Goal: Information Seeking & Learning: Learn about a topic

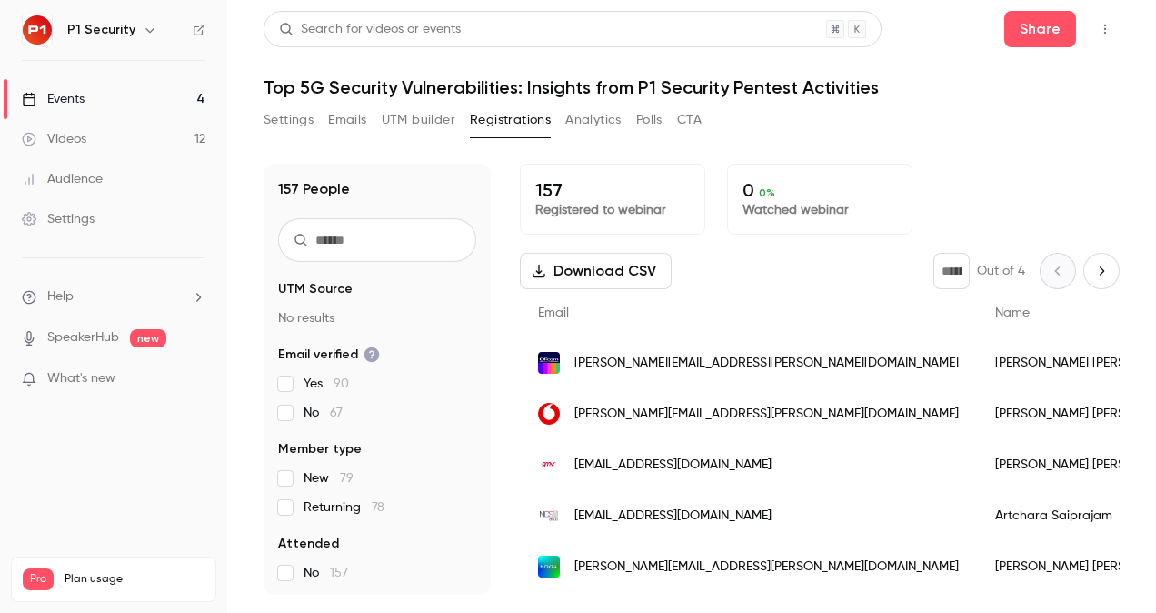
click at [127, 96] on link "Events 4" at bounding box center [113, 99] width 227 height 40
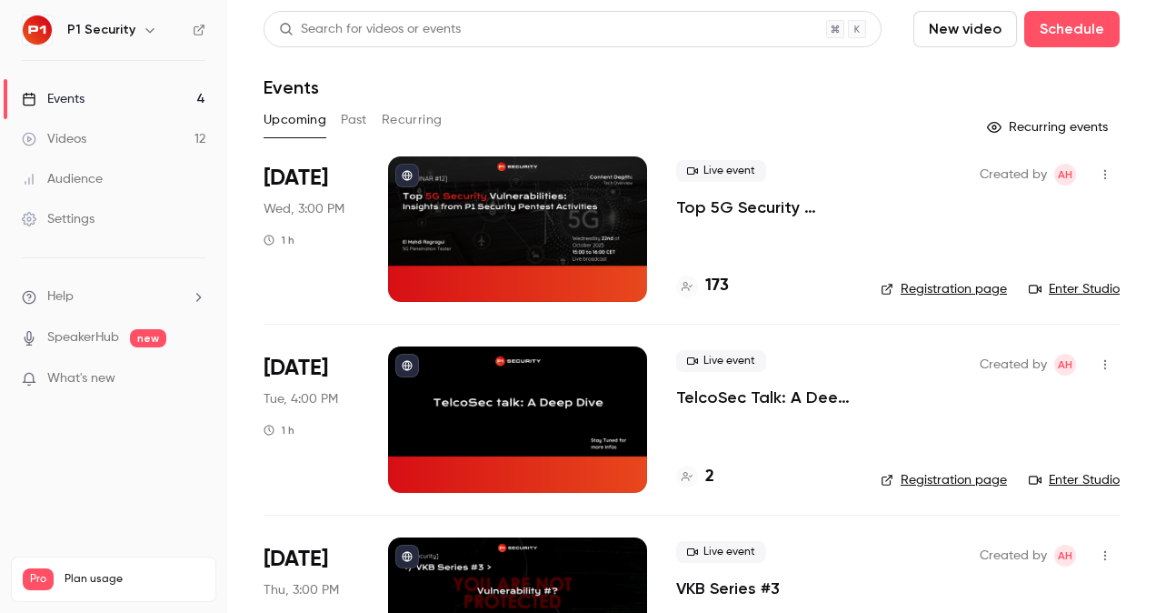
click at [707, 206] on p "Top 5G Security Vulnerabilities: Insights from P1 Security Pentest Activities" at bounding box center [763, 207] width 175 height 22
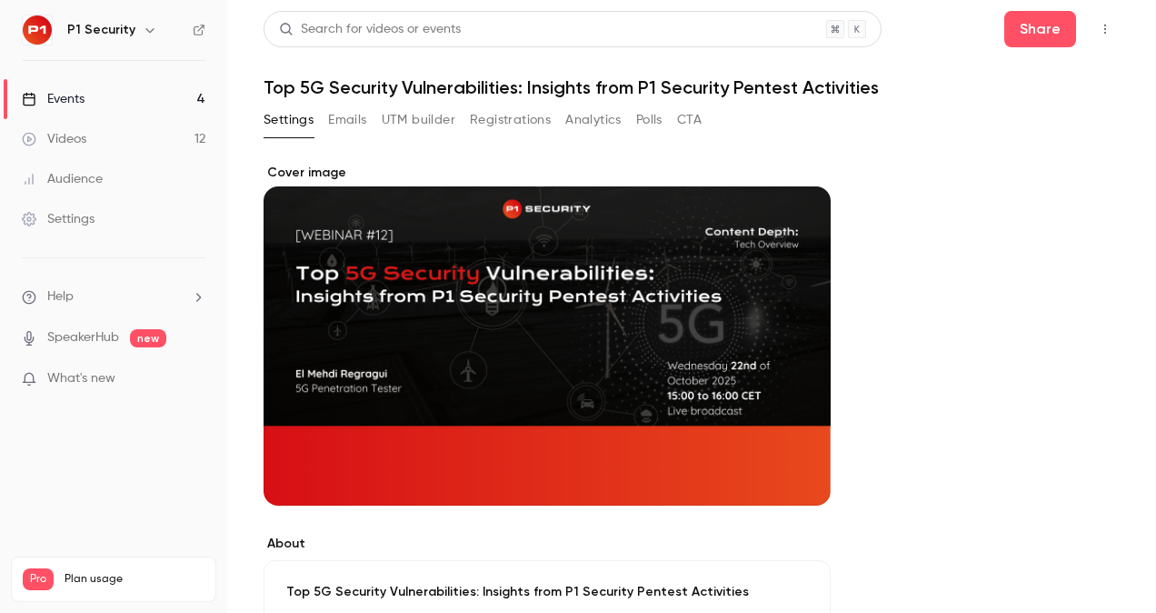
click at [504, 111] on button "Registrations" at bounding box center [510, 119] width 81 height 29
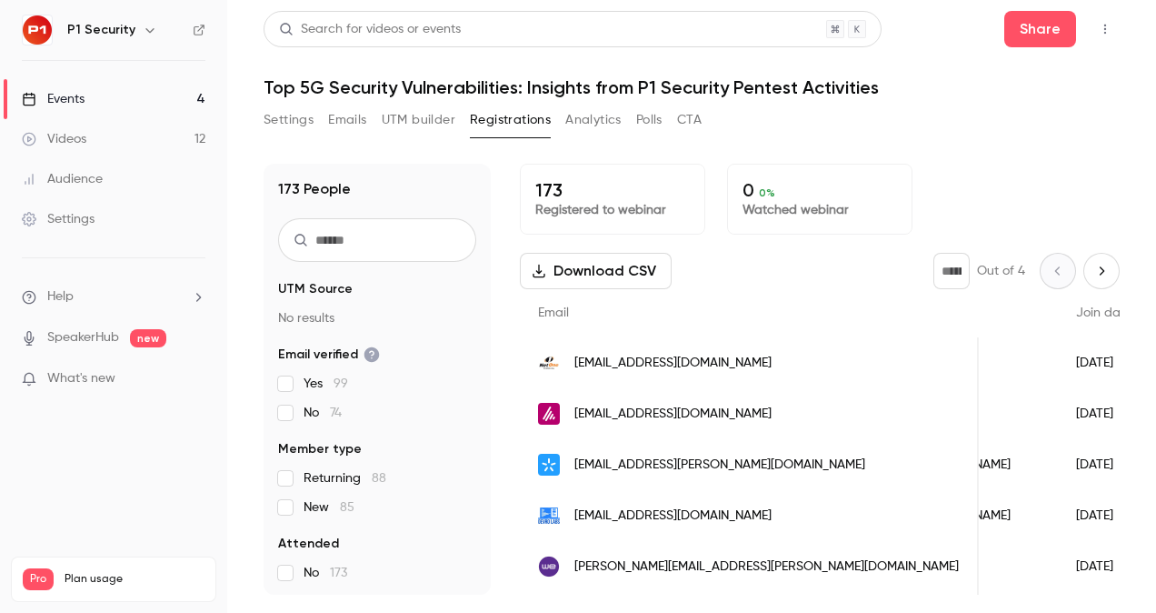
click at [62, 84] on link "Events 4" at bounding box center [113, 99] width 227 height 40
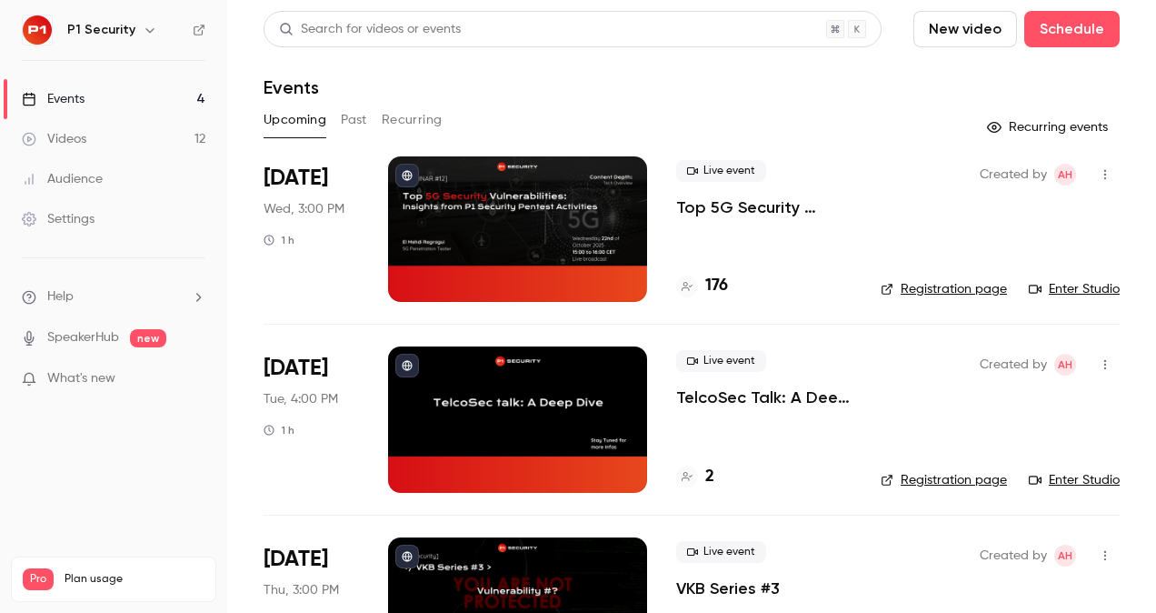
click at [728, 206] on p "Top 5G Security Vulnerabilities: Insights from P1 Security Pentest Activities" at bounding box center [763, 207] width 175 height 22
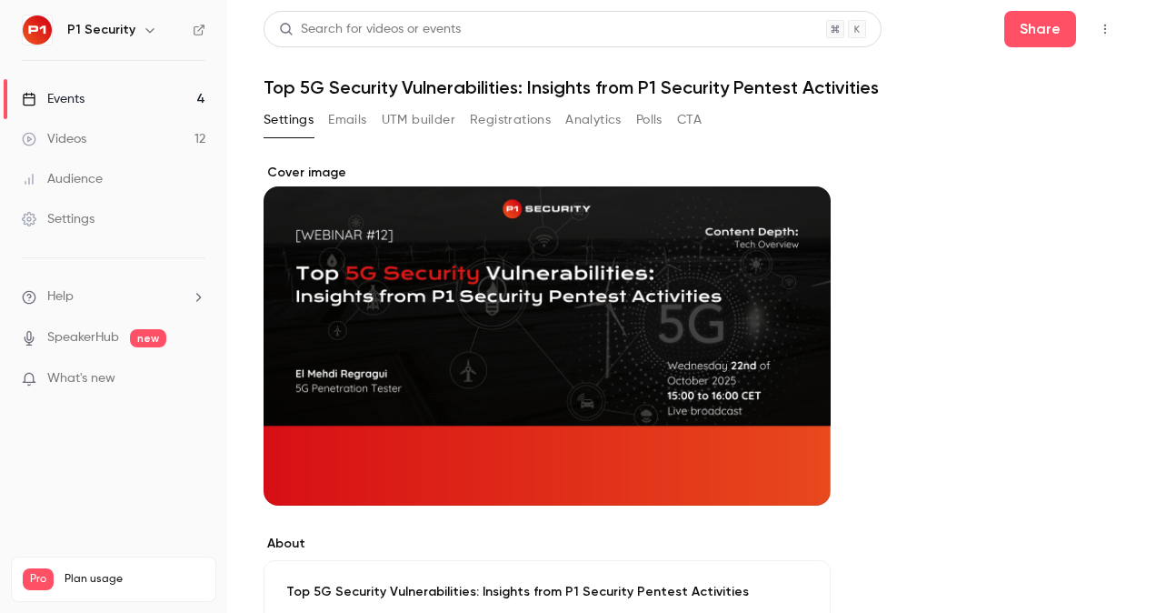
click at [116, 82] on link "Events 4" at bounding box center [113, 99] width 227 height 40
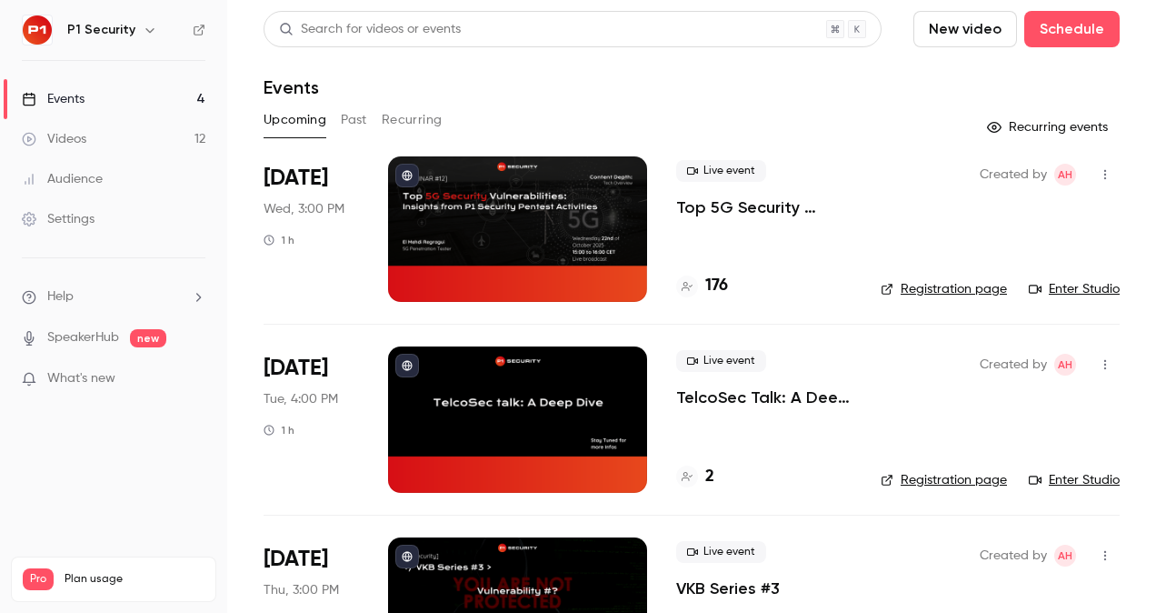
click at [123, 141] on link "Videos 12" at bounding box center [113, 139] width 227 height 40
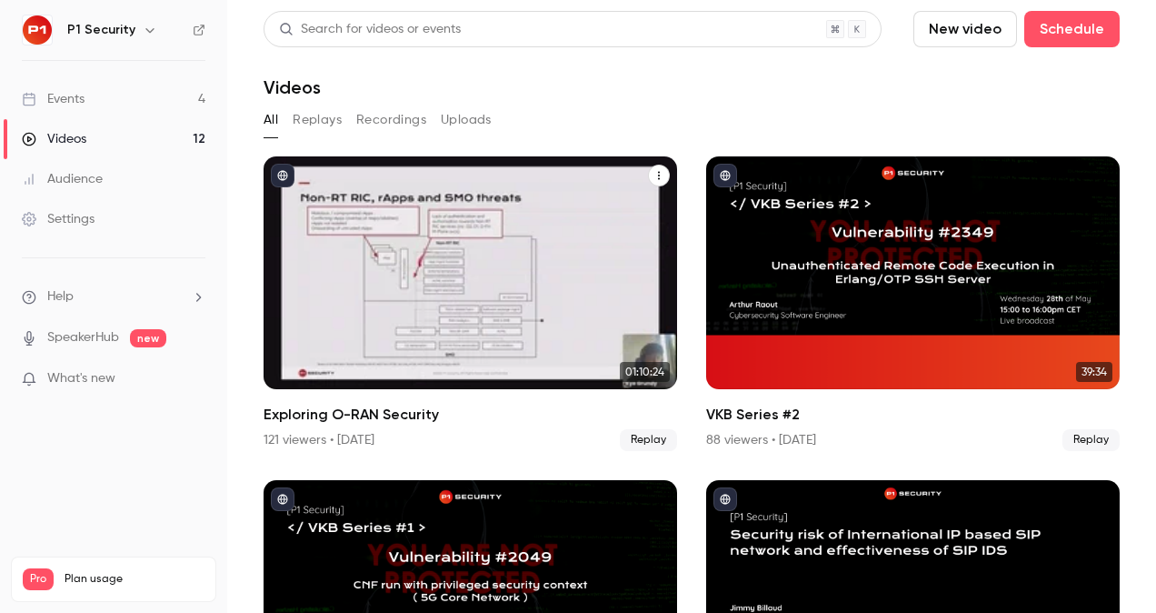
click at [451, 233] on div "Exploring O-RAN Security" at bounding box center [471, 272] width 414 height 233
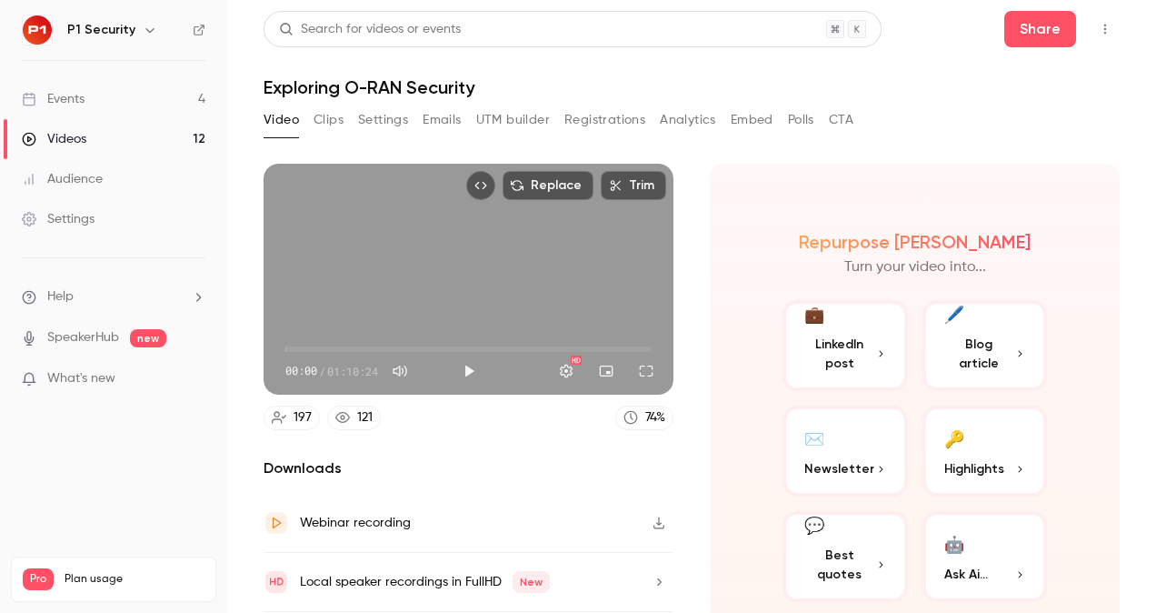
click at [301, 415] on div "197" at bounding box center [303, 417] width 18 height 19
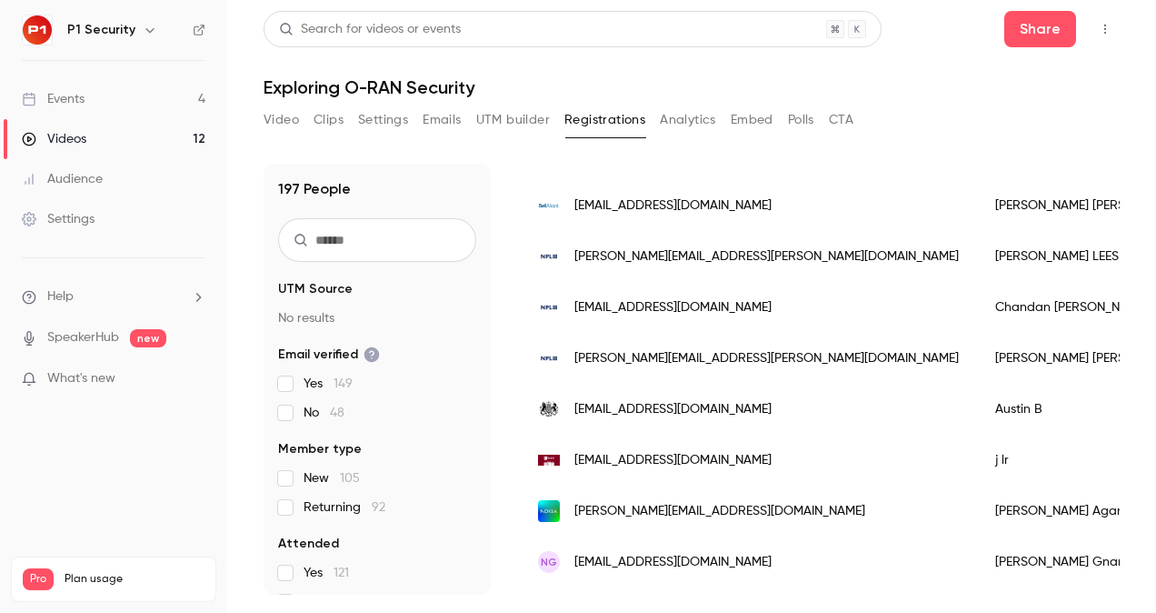
scroll to position [2302, 0]
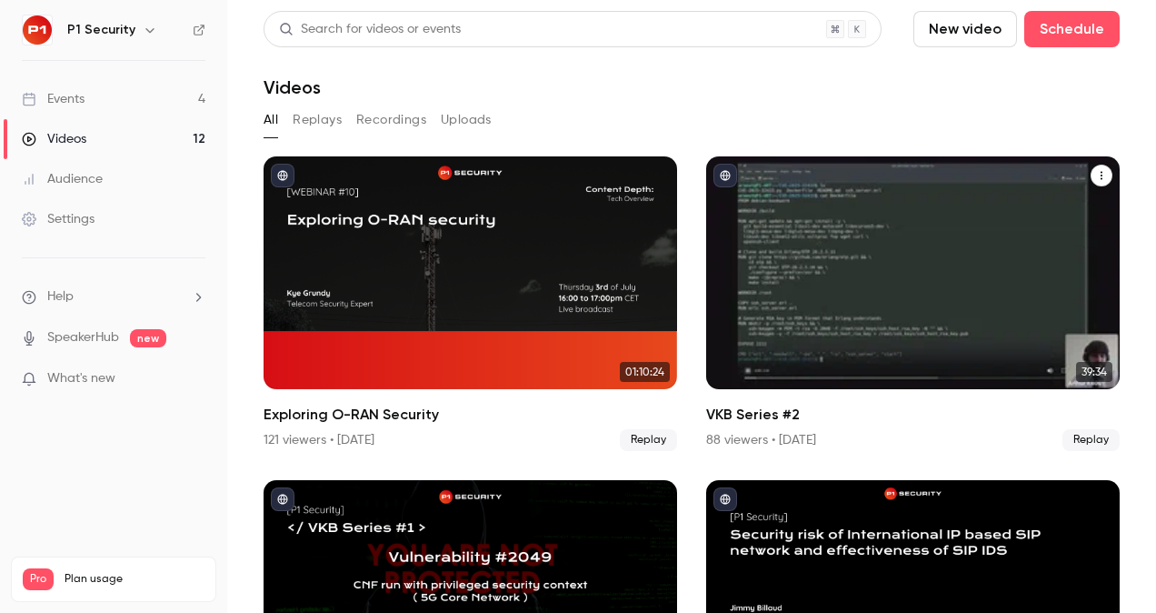
click at [835, 234] on div "VKB Series #2" at bounding box center [913, 272] width 414 height 233
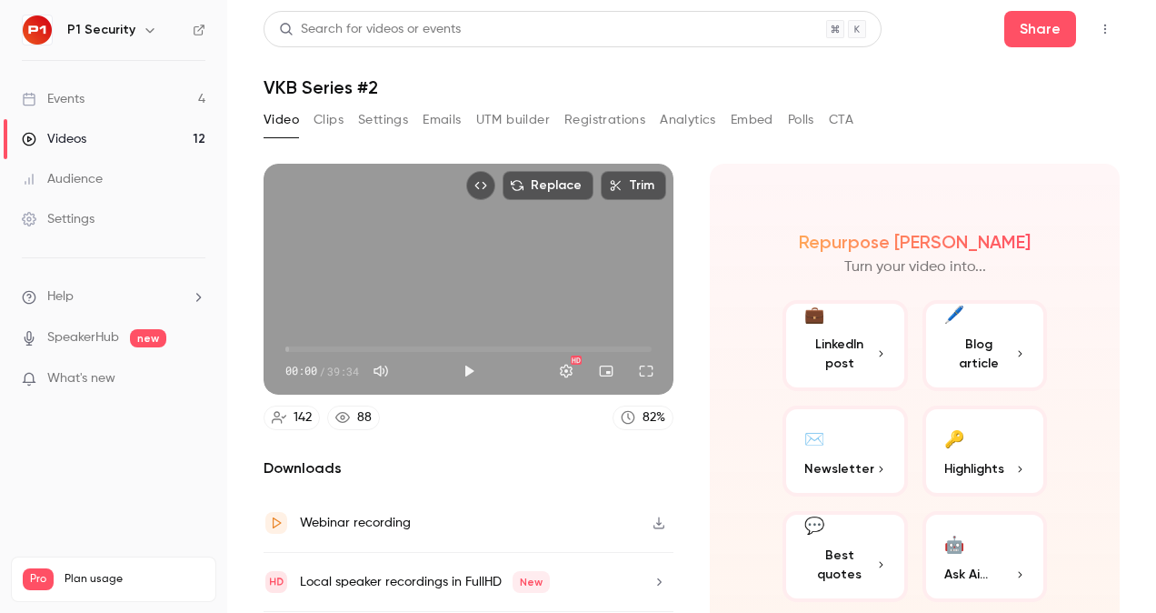
click at [589, 115] on button "Registrations" at bounding box center [605, 119] width 81 height 29
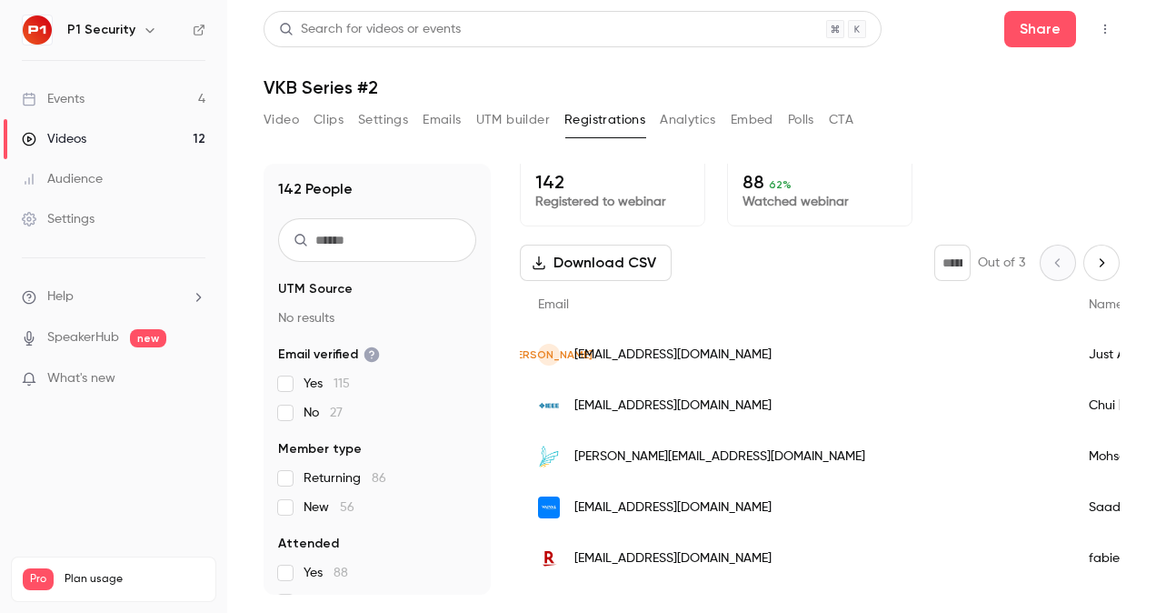
scroll to position [7, 0]
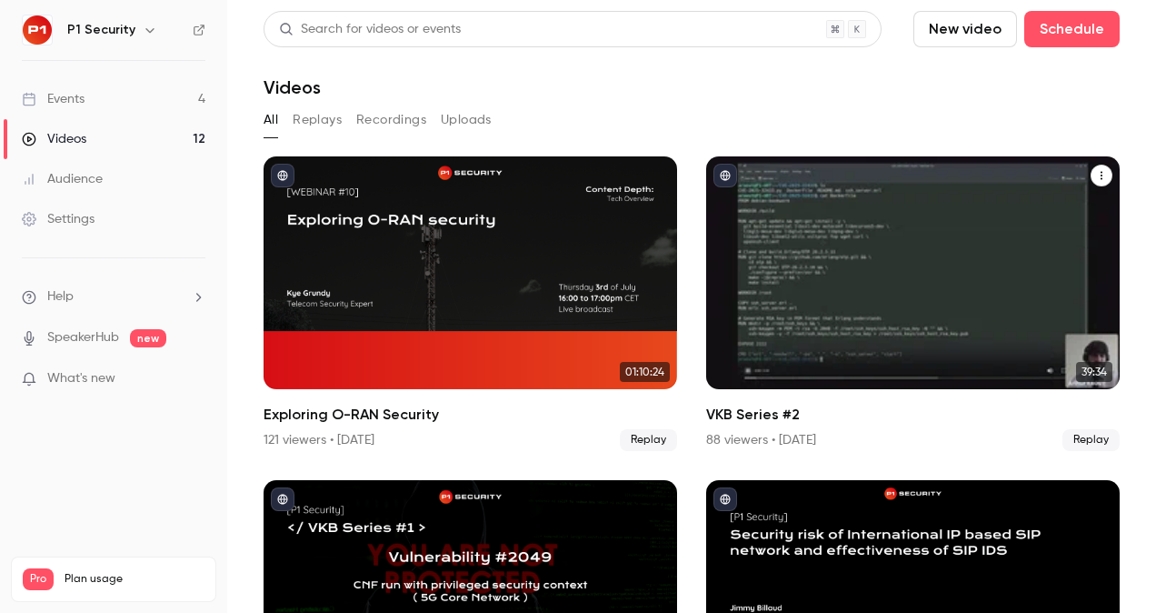
click at [987, 169] on div "VKB Series #2" at bounding box center [913, 272] width 414 height 233
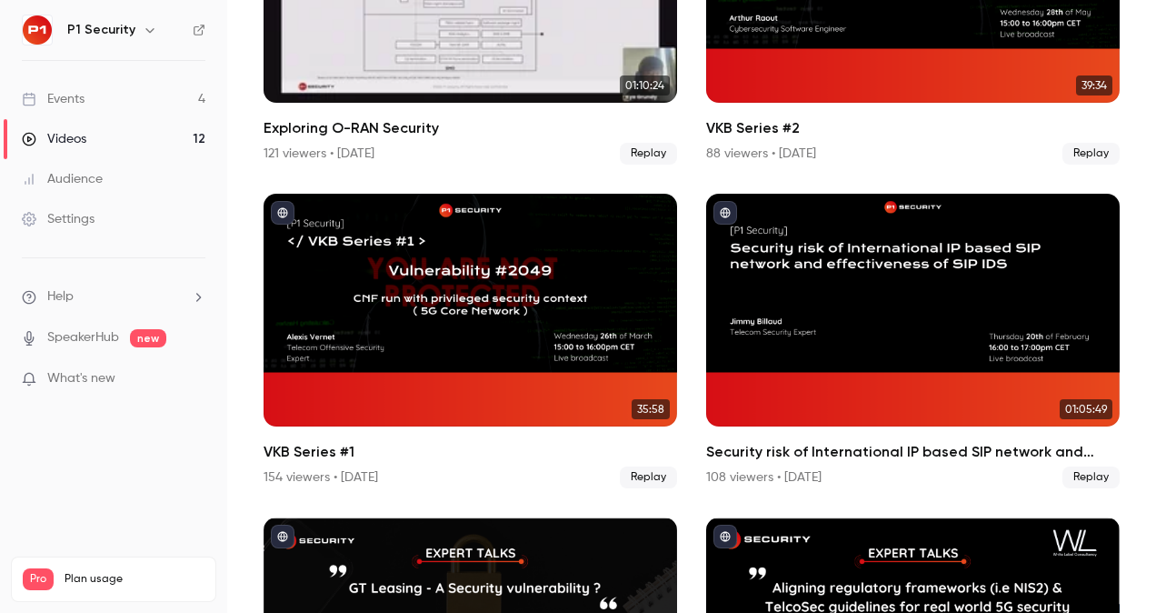
scroll to position [287, 0]
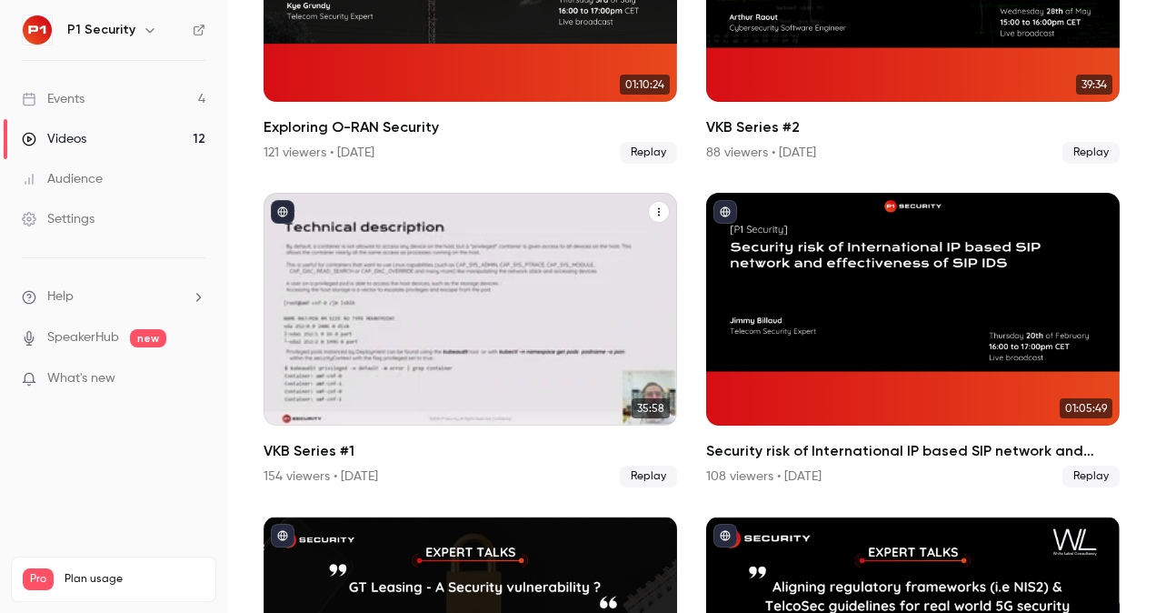
click at [425, 340] on div "VKB Series #1" at bounding box center [471, 309] width 414 height 233
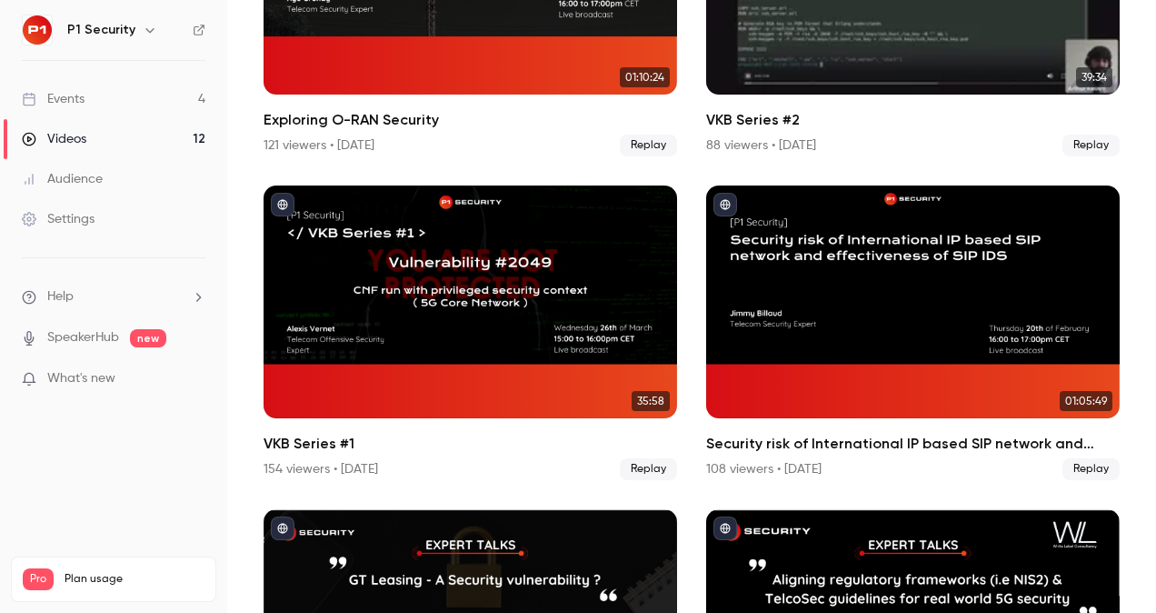
scroll to position [313, 0]
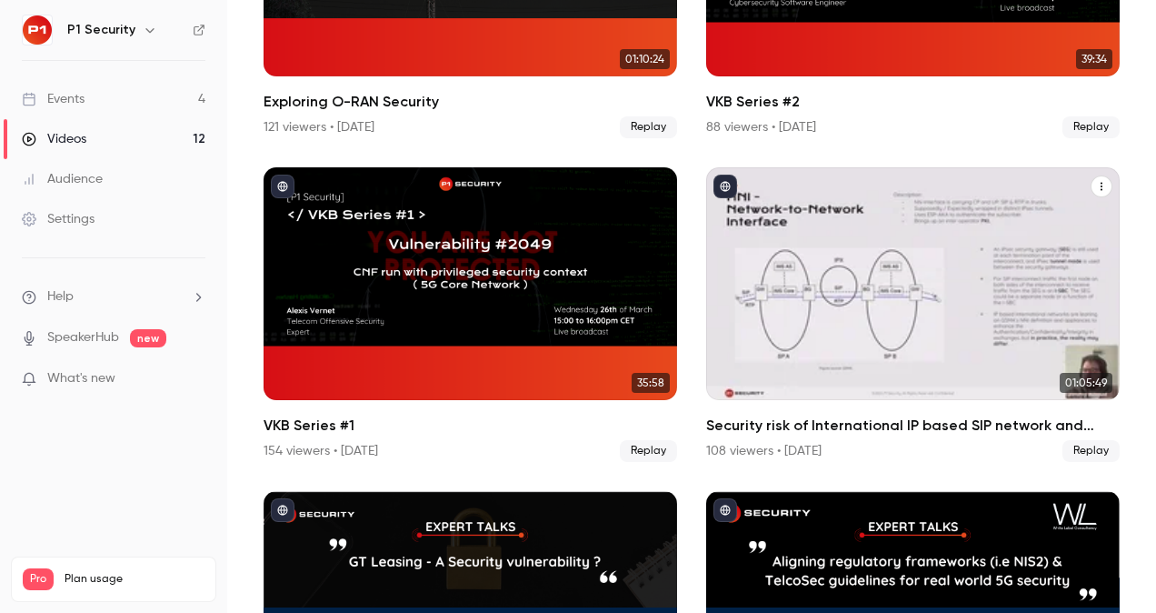
click at [838, 281] on div "Security risk of International IP based SIP network and effectiveness of SIP IDS" at bounding box center [913, 283] width 414 height 233
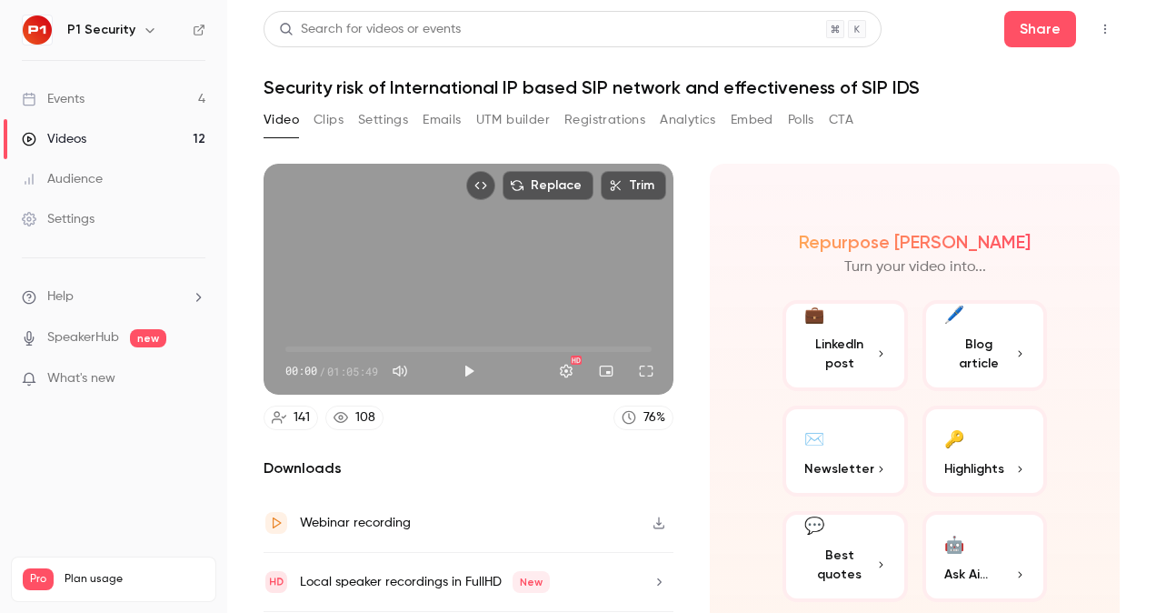
scroll to position [52, 0]
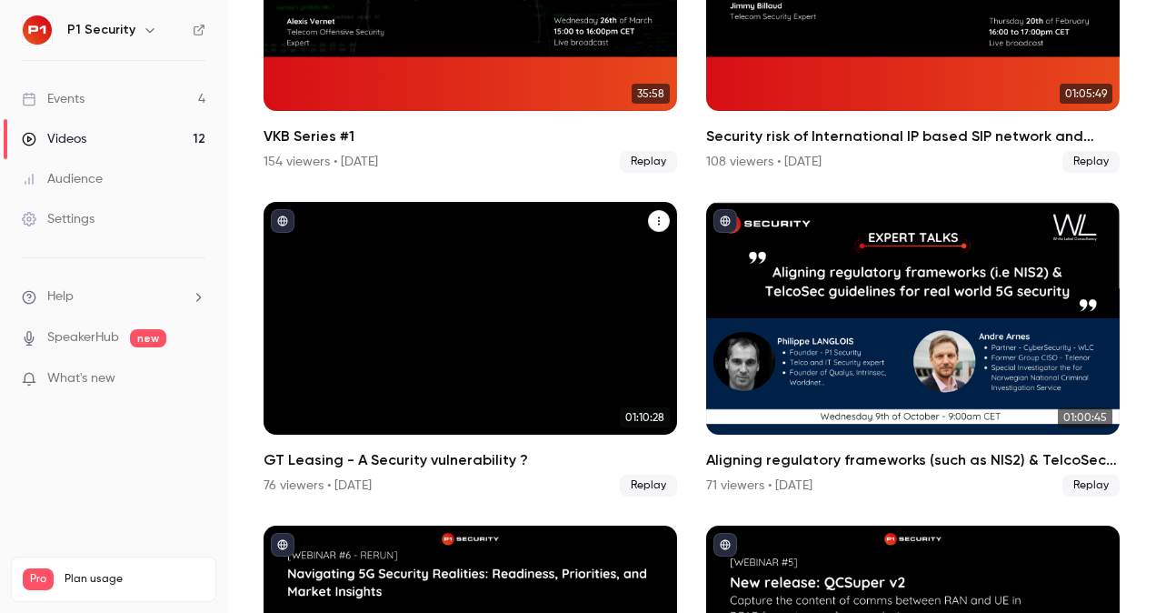
scroll to position [605, 0]
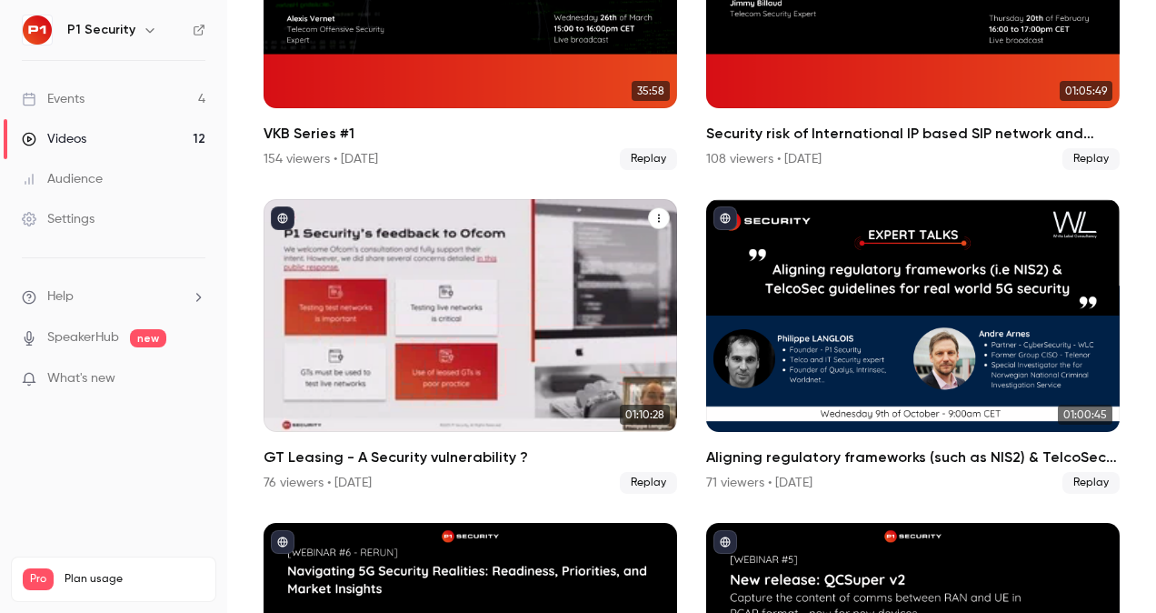
click at [408, 296] on div "GT Leasing - A Security vulnerability ?" at bounding box center [471, 315] width 414 height 233
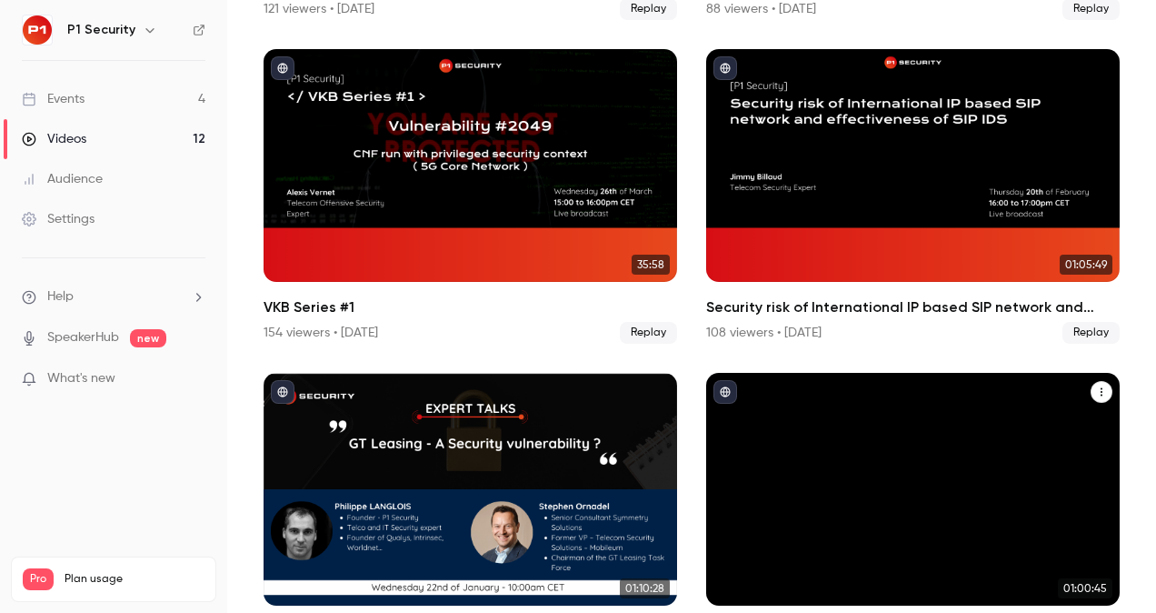
scroll to position [548, 0]
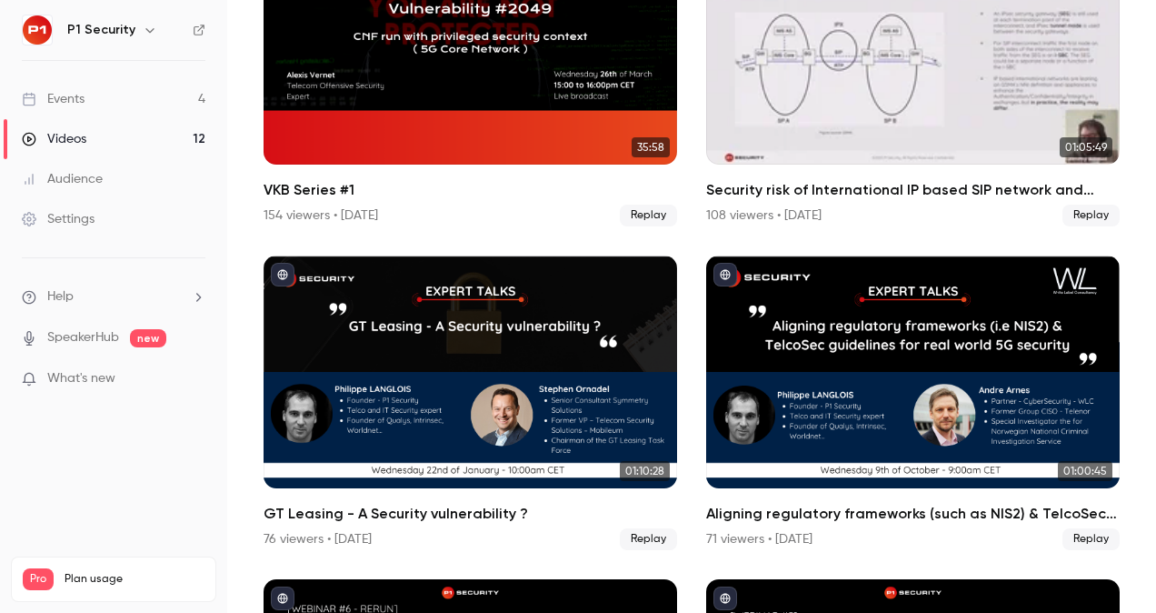
click at [870, 66] on div "Security risk of International IP based SIP network and effectiveness of SIP IDS" at bounding box center [913, 48] width 414 height 233
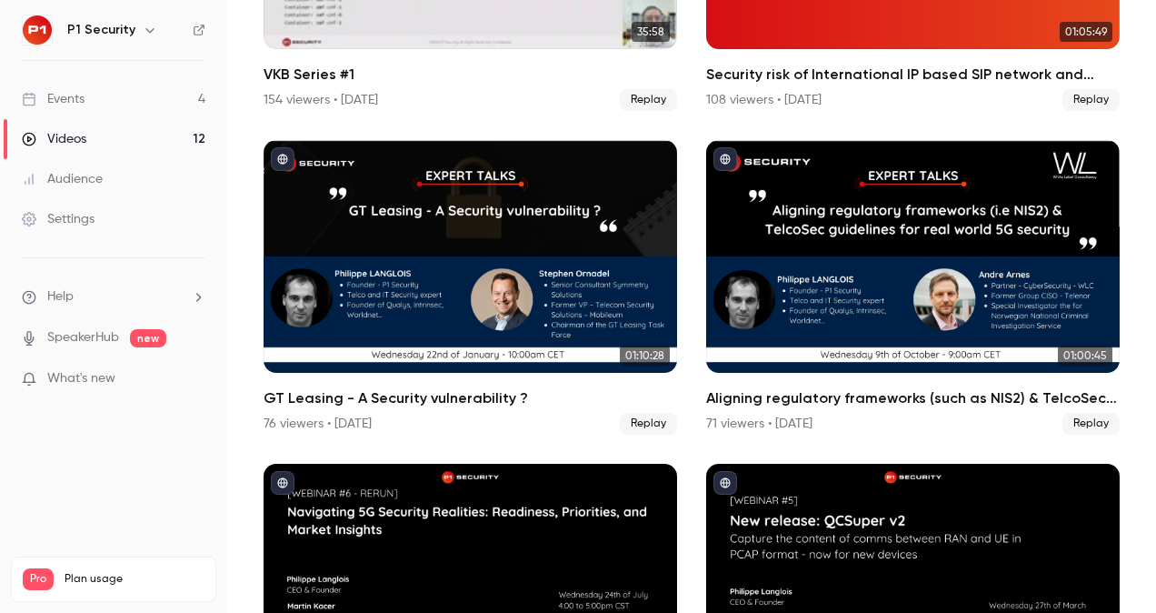
scroll to position [666, 0]
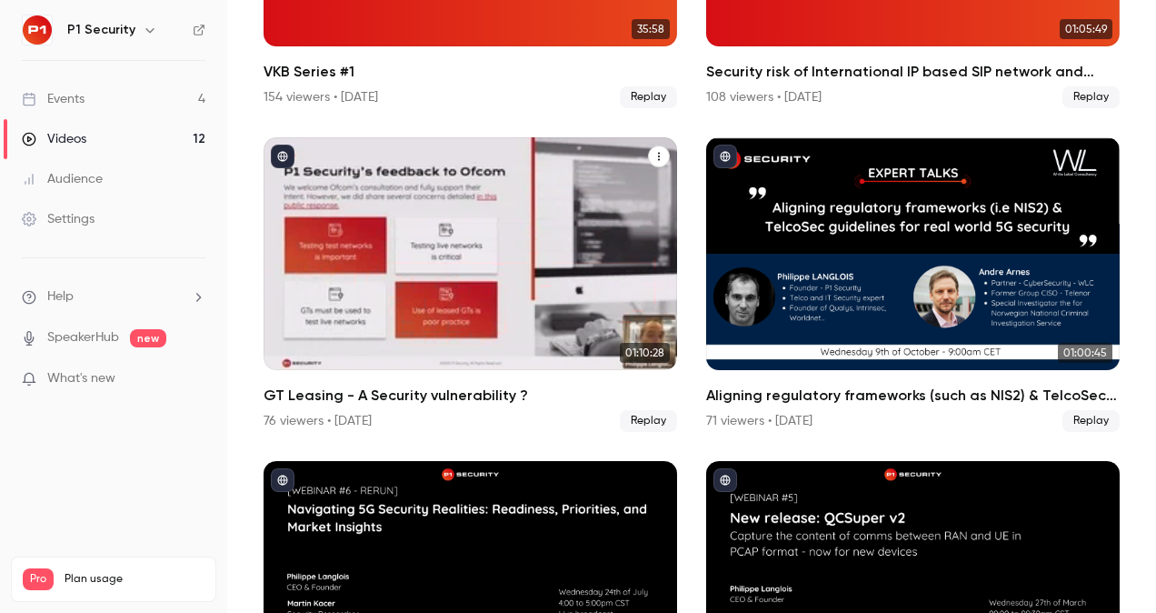
click at [415, 295] on div "GT Leasing - A Security vulnerability ?" at bounding box center [471, 253] width 414 height 233
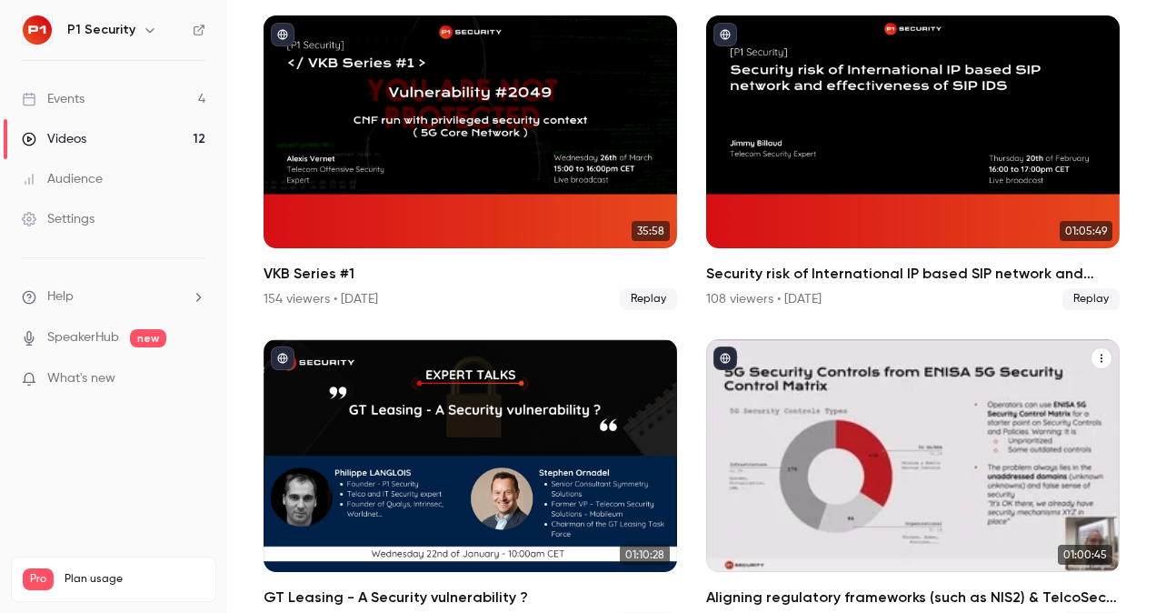
scroll to position [460, 0]
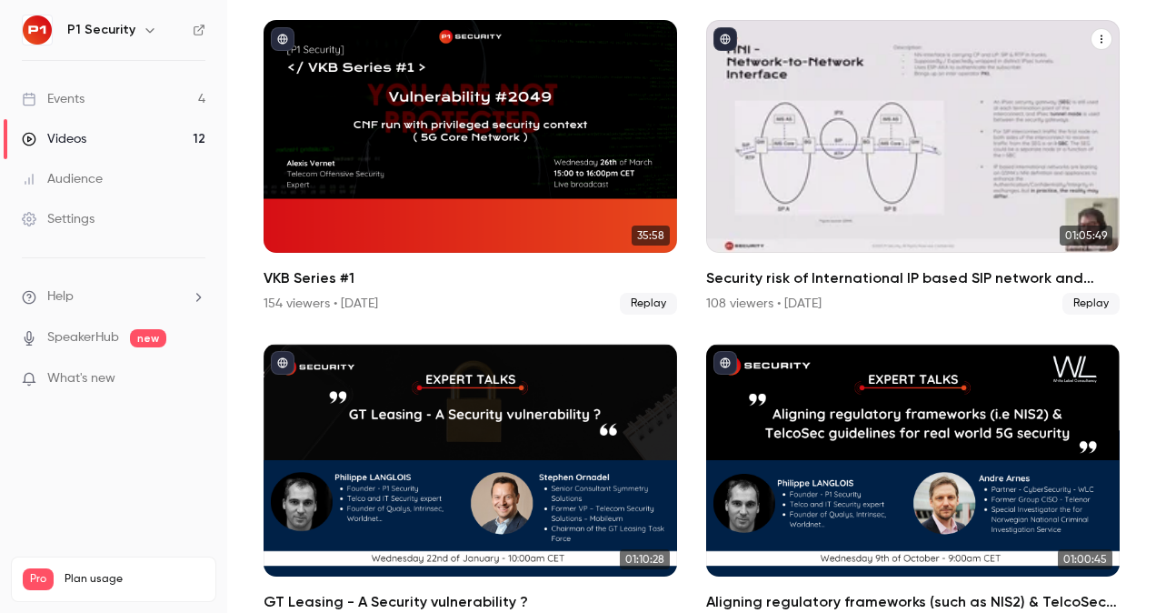
click at [871, 109] on div "Security risk of International IP based SIP network and effectiveness of SIP IDS" at bounding box center [913, 136] width 414 height 233
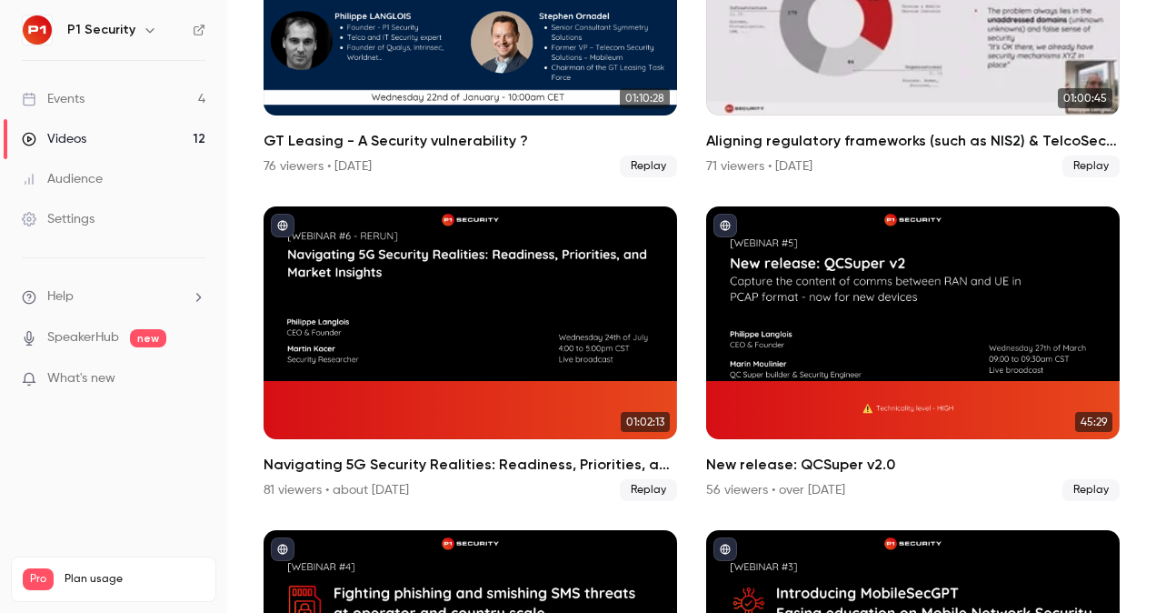
scroll to position [922, 0]
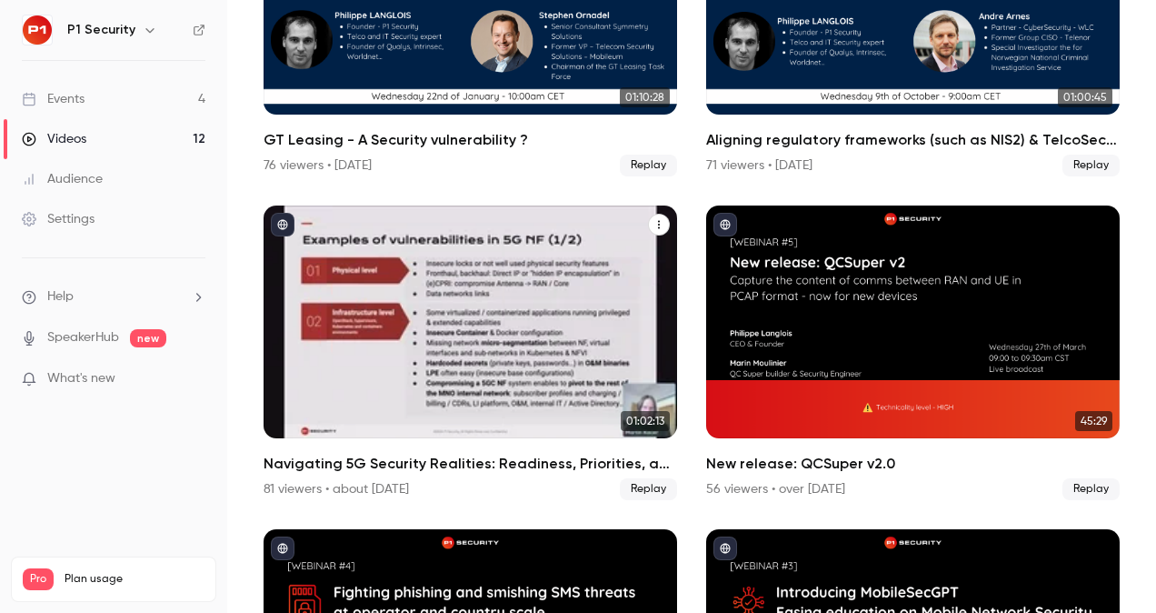
click at [495, 334] on div "Navigating 5G Security Realities: Readiness, Priorities, and Market Insights" at bounding box center [471, 321] width 414 height 233
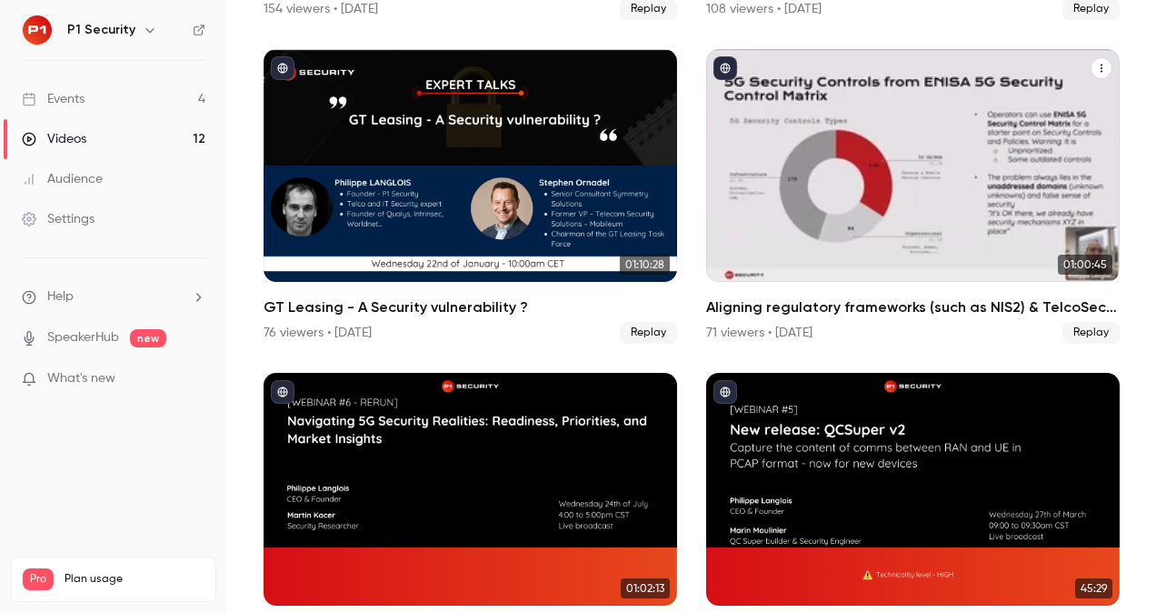
scroll to position [755, 0]
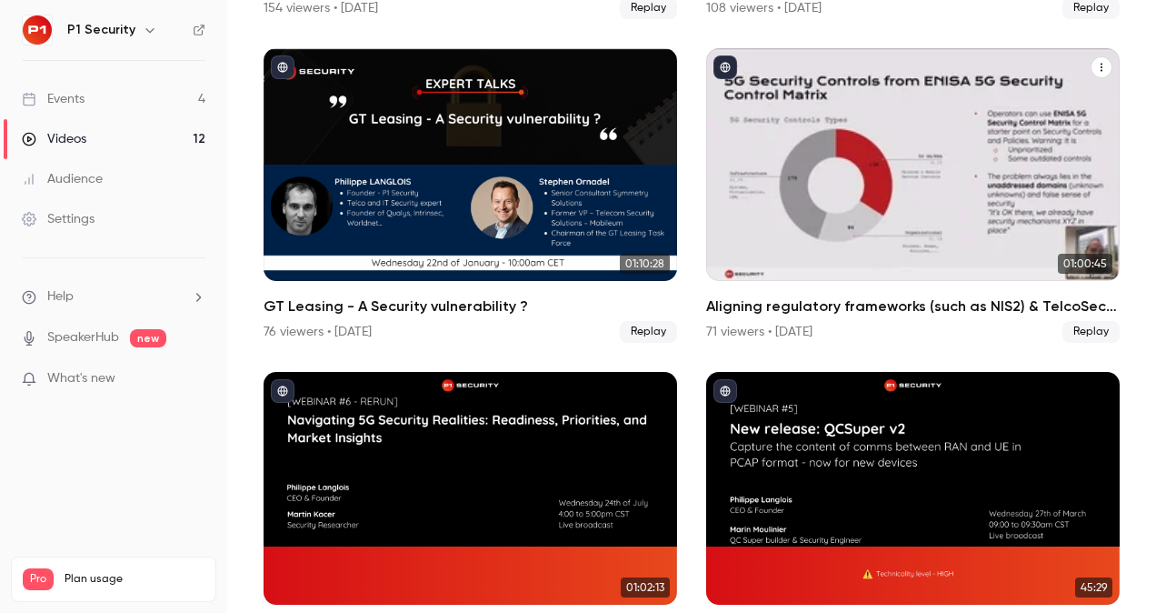
click at [864, 198] on div "Aligning regulatory frameworks (such as NIS2) & TelcoSec guidelines for real wo…" at bounding box center [913, 164] width 414 height 233
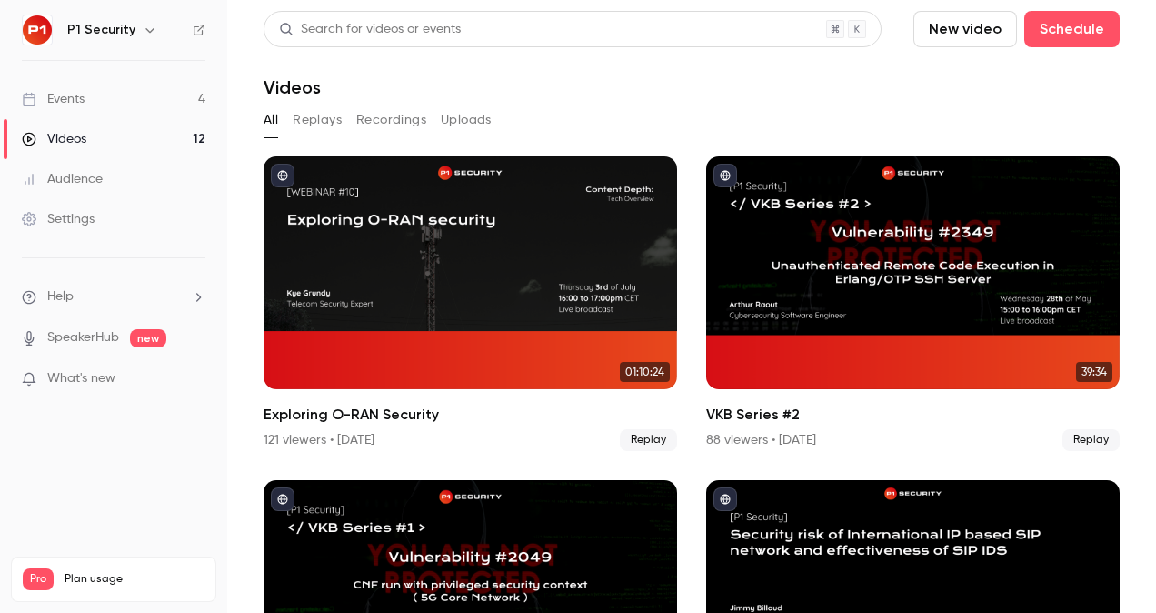
click at [134, 115] on link "Events 4" at bounding box center [113, 99] width 227 height 40
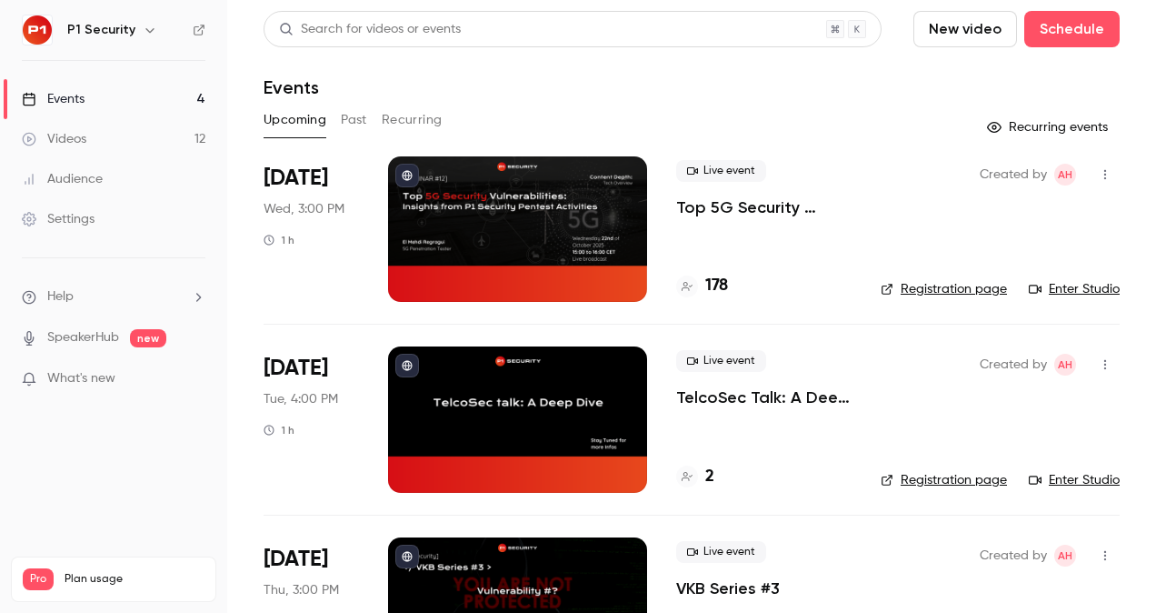
click at [776, 192] on div "Live event Top 5G Security Vulnerabilities: Insights from P1 Security Pentest A…" at bounding box center [763, 189] width 175 height 58
click at [60, 373] on span "What's new" at bounding box center [81, 378] width 68 height 19
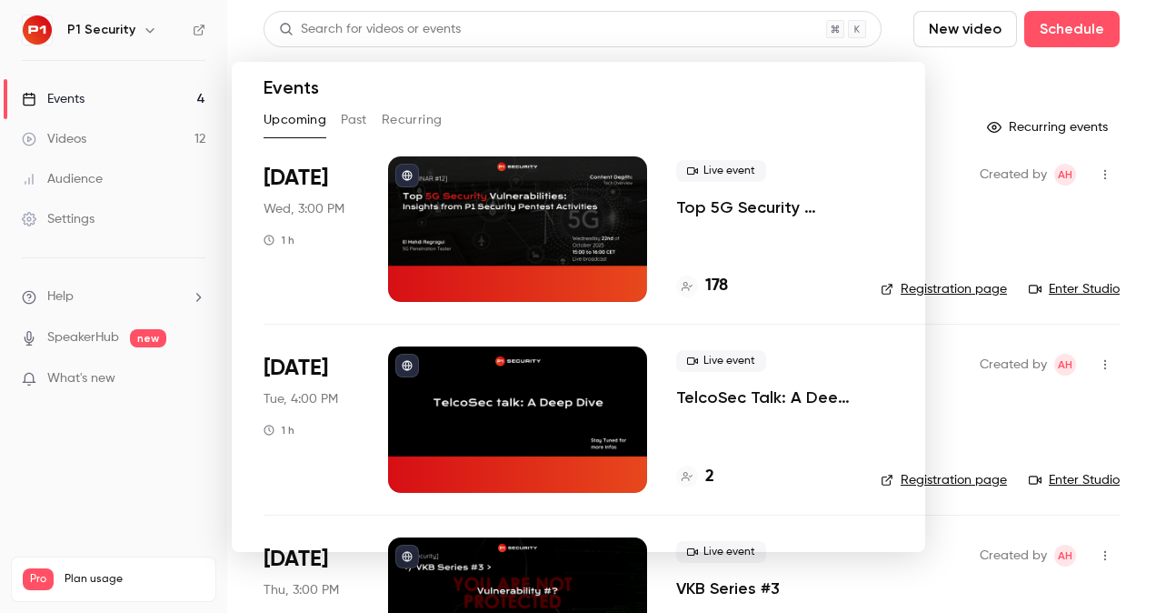
click at [145, 480] on div at bounding box center [578, 306] width 1156 height 613
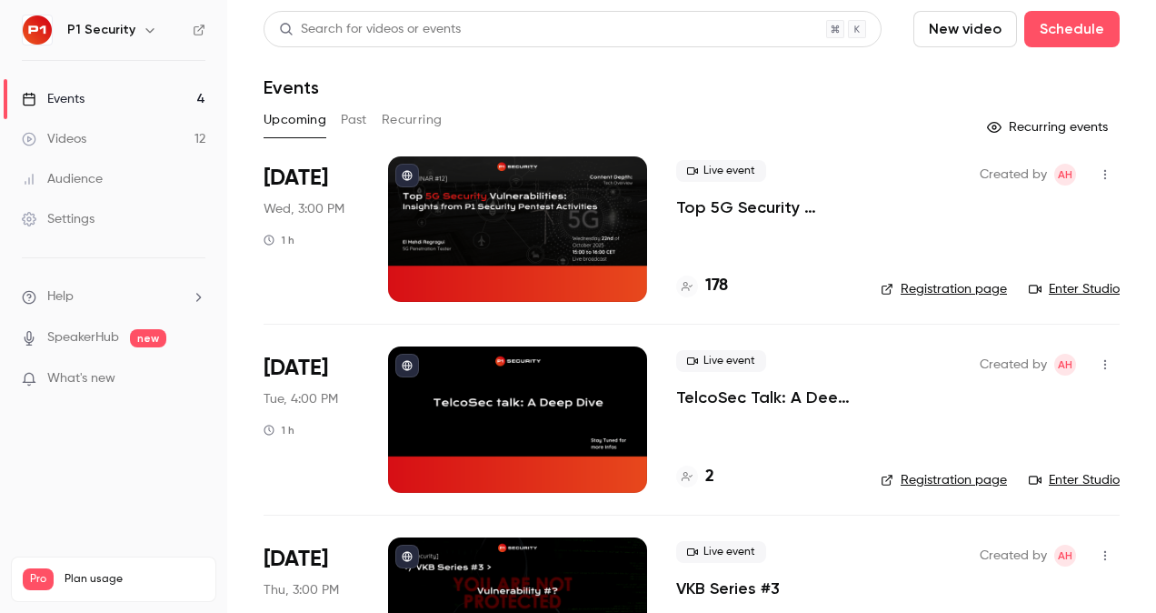
click at [775, 206] on p "Top 5G Security Vulnerabilities: Insights from P1 Security Pentest Activities" at bounding box center [763, 207] width 175 height 22
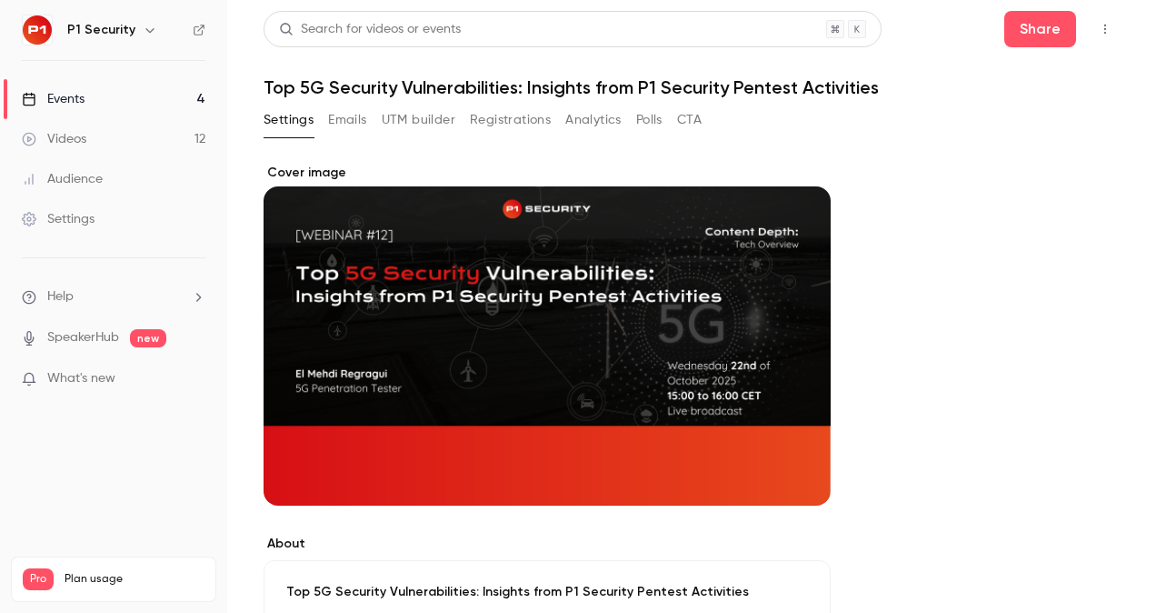
click at [698, 127] on button "CTA" at bounding box center [689, 119] width 25 height 29
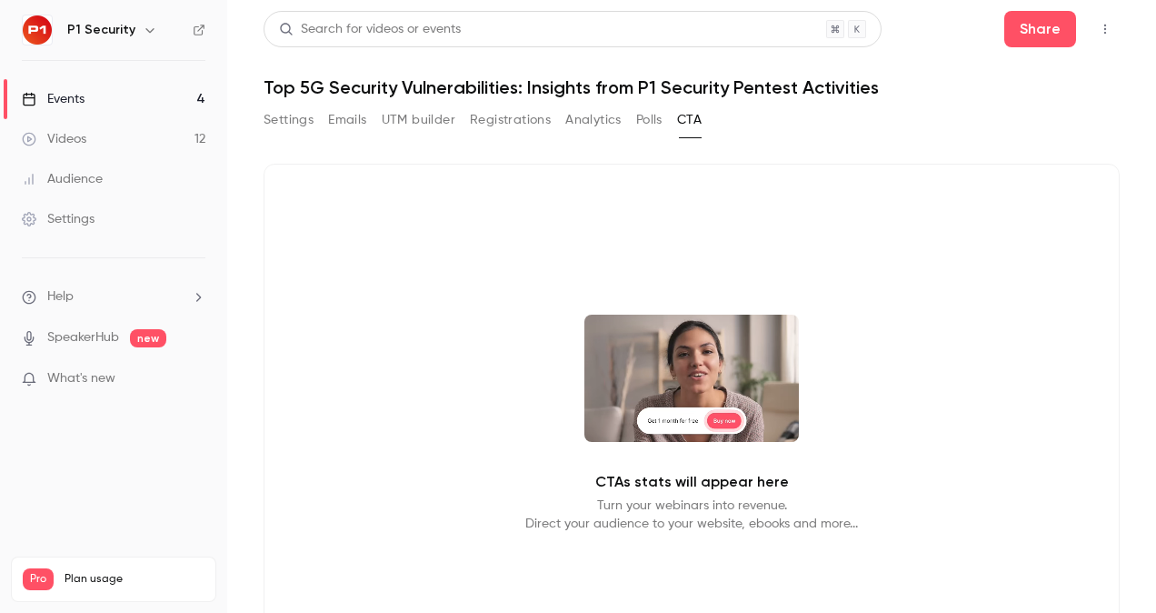
click at [109, 129] on link "Videos 12" at bounding box center [113, 139] width 227 height 40
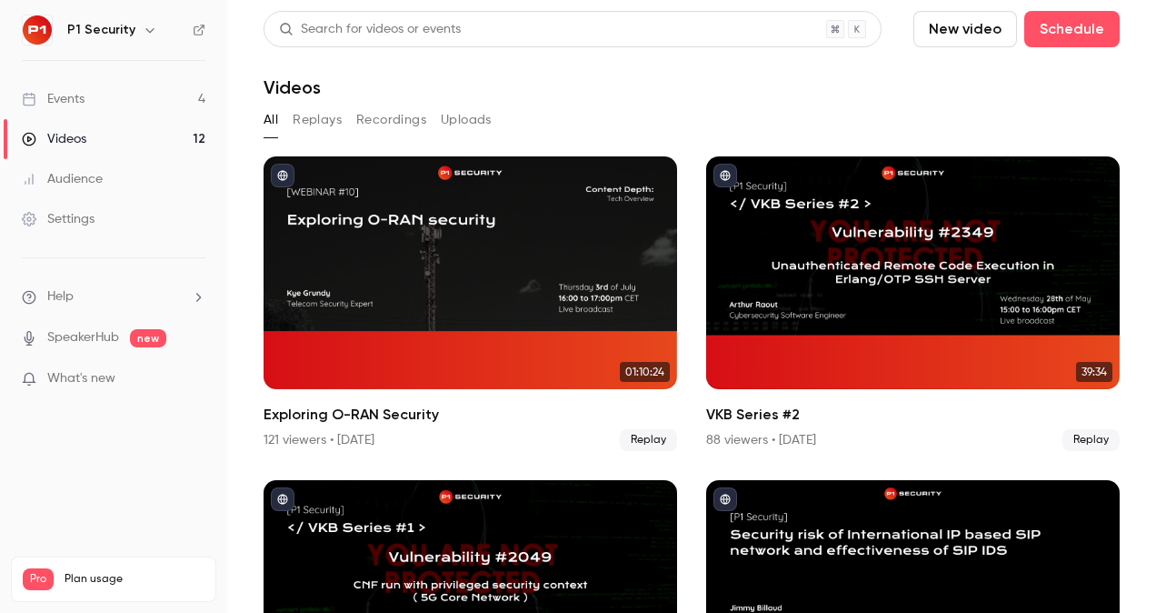
click at [124, 104] on link "Events 4" at bounding box center [113, 99] width 227 height 40
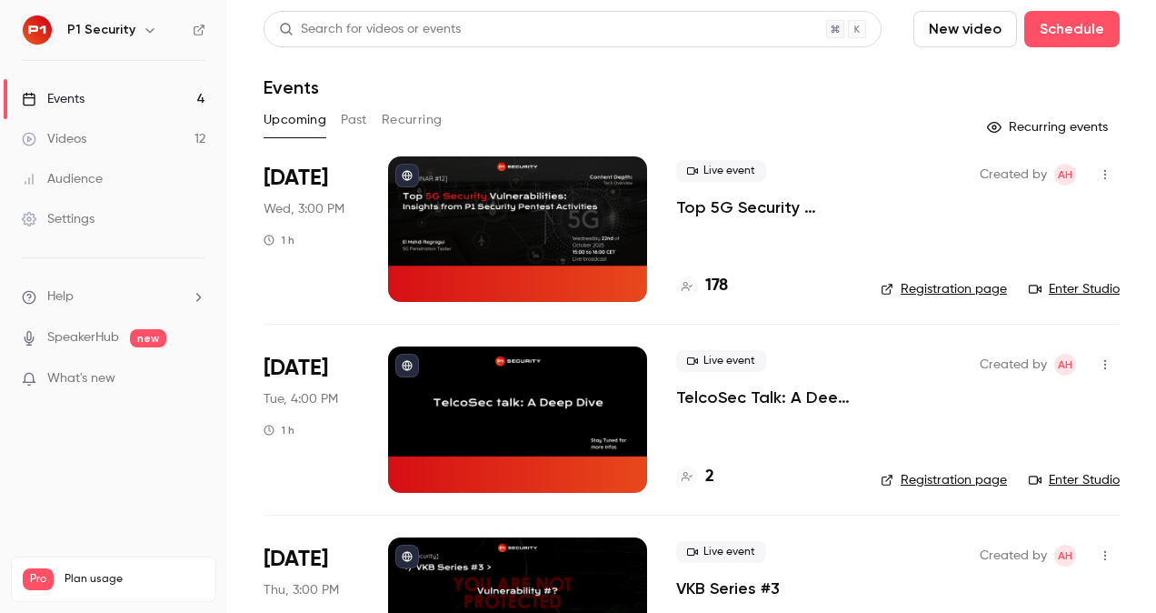
click at [1055, 289] on link "Enter Studio" at bounding box center [1074, 289] width 91 height 18
click at [693, 217] on p "Top 5G Security Vulnerabilities: Insights from P1 Security Pentest Activities" at bounding box center [763, 207] width 175 height 22
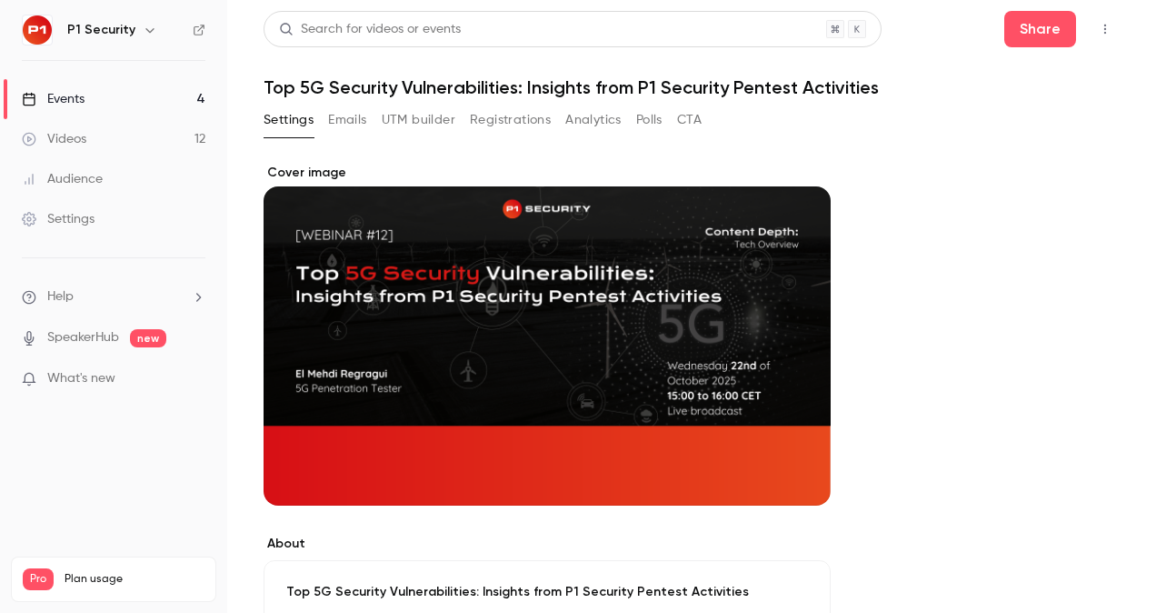
click at [498, 109] on button "Registrations" at bounding box center [510, 119] width 81 height 29
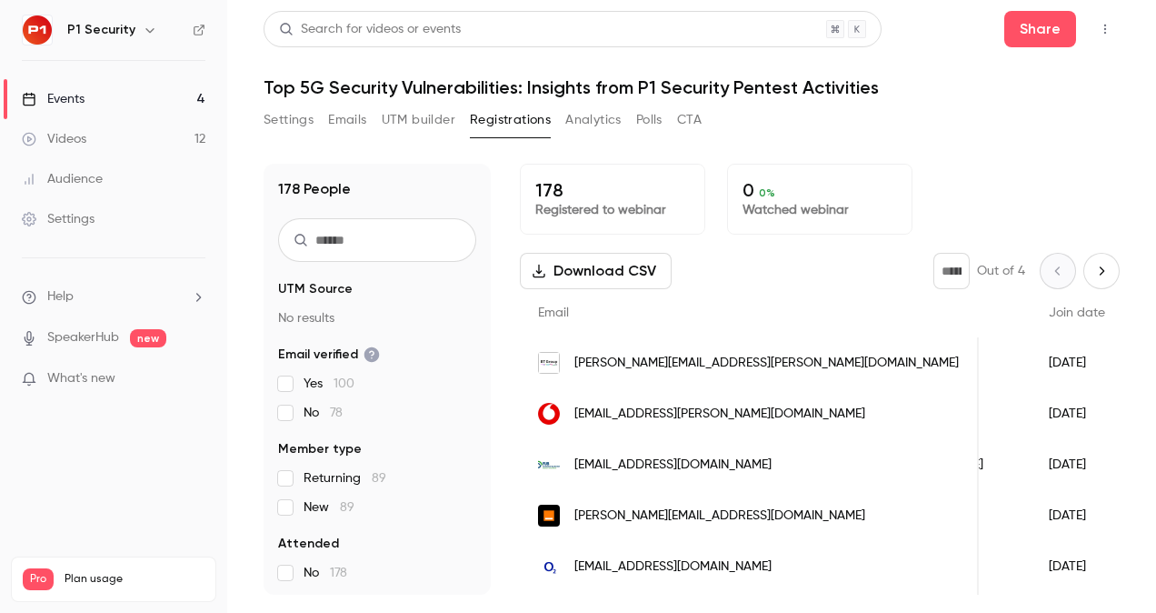
scroll to position [0, 206]
